Goal: Check status: Check status

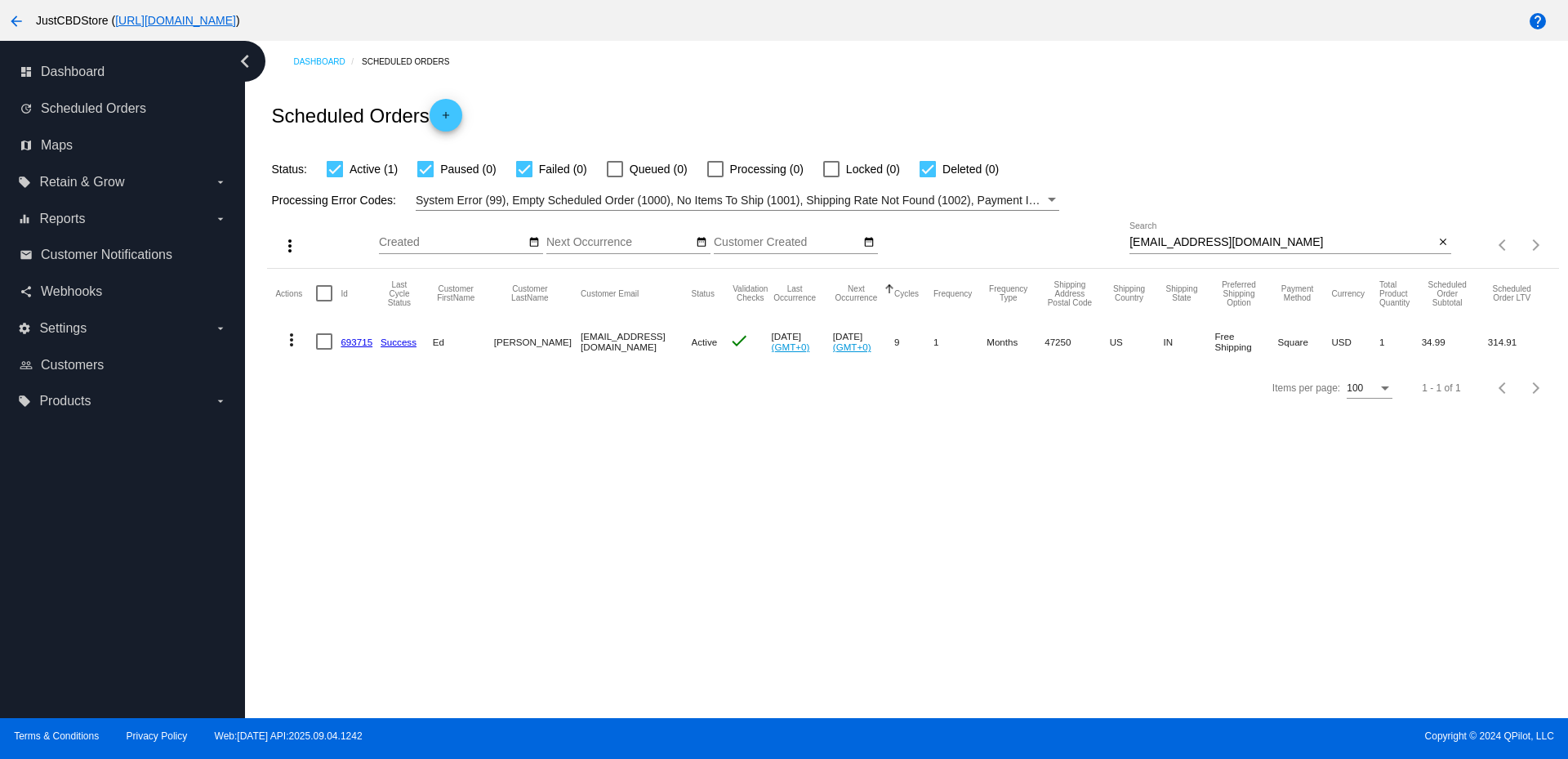
click at [1167, 238] on input "[EMAIL_ADDRESS][DOMAIN_NAME]" at bounding box center [1282, 242] width 305 height 13
click at [1167, 239] on input "[EMAIL_ADDRESS][DOMAIN_NAME]" at bounding box center [1282, 242] width 305 height 13
paste input "[PERSON_NAME][EMAIL_ADDRESS][DOMAIN_NAME]"
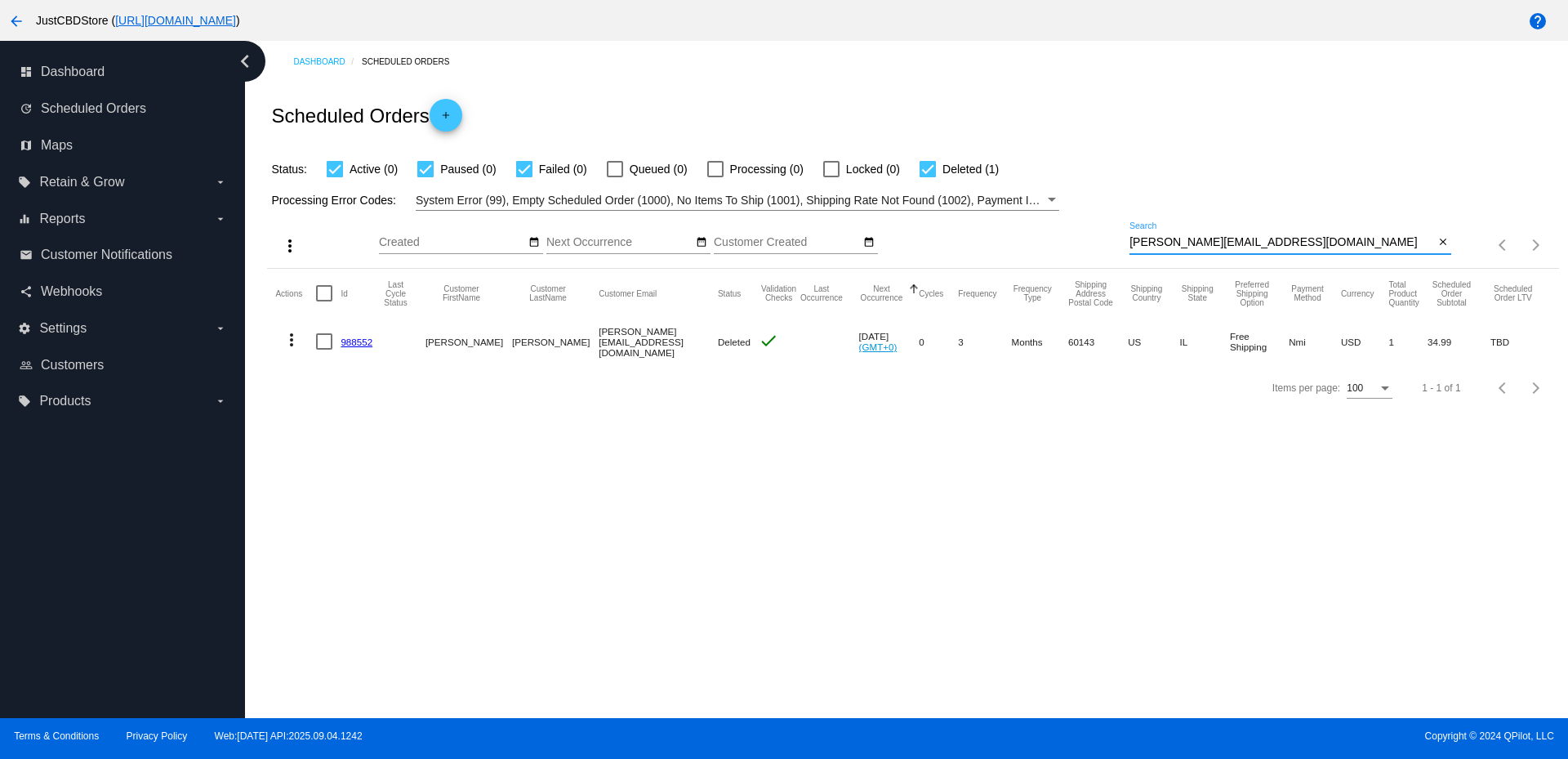
type input "[PERSON_NAME][EMAIL_ADDRESS][DOMAIN_NAME]"
click at [358, 342] on link "988552" at bounding box center [357, 342] width 32 height 10
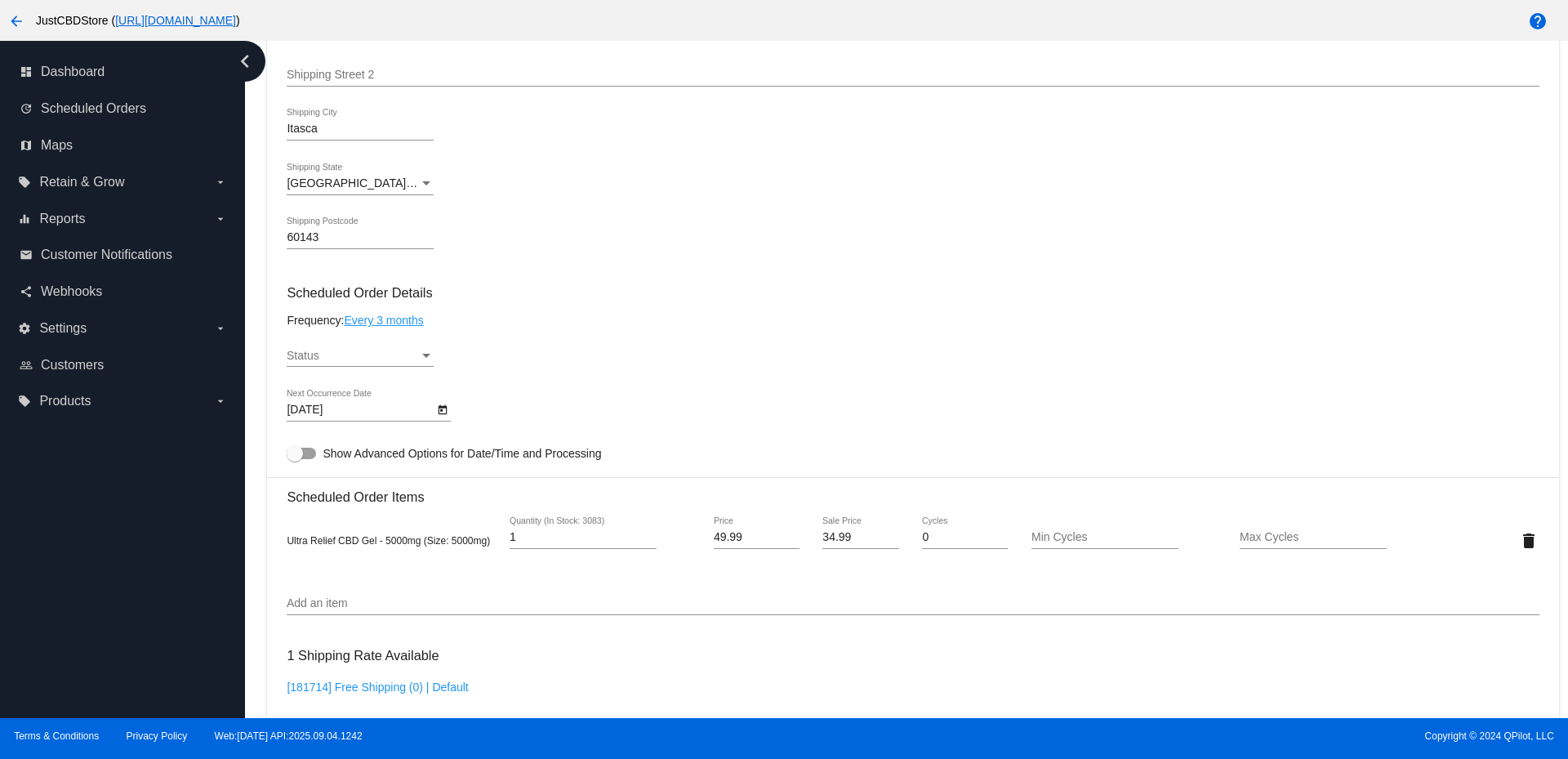
scroll to position [572, 0]
